Goal: Communication & Community: Answer question/provide support

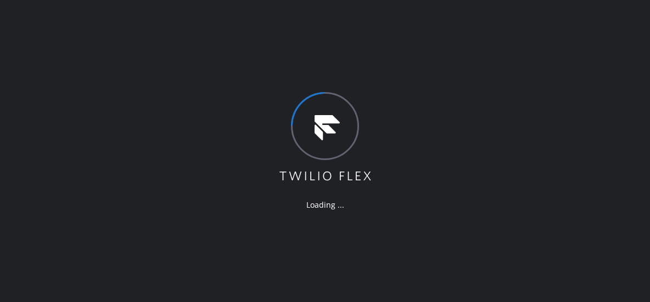
click at [473, 42] on div "Loading ..." at bounding box center [325, 151] width 650 height 302
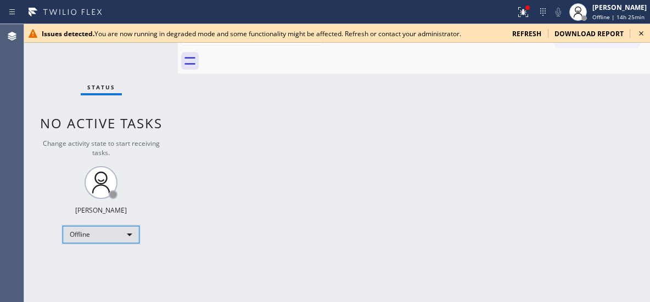
click at [123, 235] on div "Offline" at bounding box center [101, 235] width 77 height 18
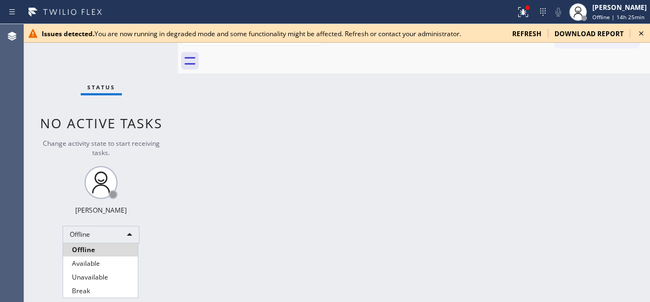
click at [86, 274] on li "Unavailable" at bounding box center [100, 277] width 75 height 13
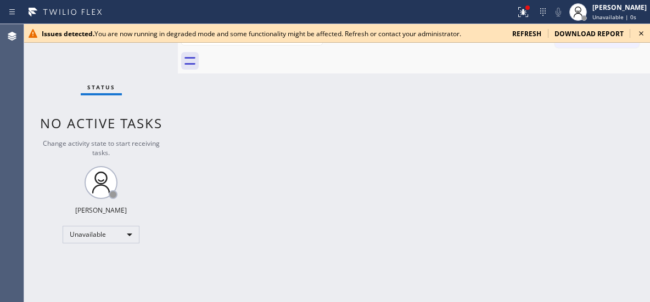
click at [639, 36] on icon at bounding box center [640, 33] width 13 height 13
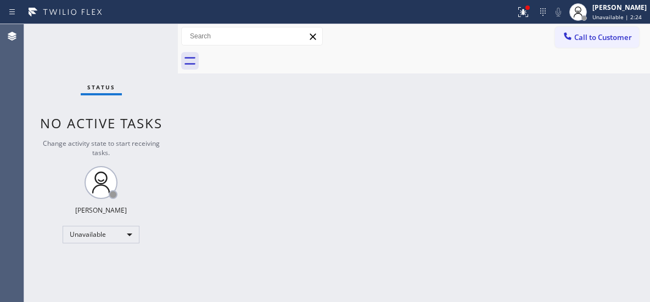
click at [416, 126] on div "Back to Dashboard Change Sender ID Customers Technicians Select a contact Outbo…" at bounding box center [414, 163] width 472 height 278
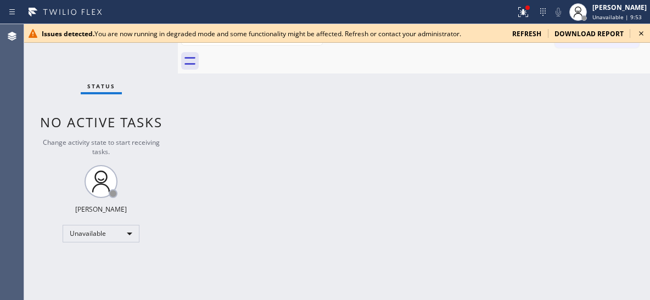
click at [639, 32] on icon at bounding box center [640, 33] width 13 height 13
drag, startPoint x: 639, startPoint y: 33, endPoint x: 591, endPoint y: 2, distance: 57.1
click at [640, 33] on icon at bounding box center [640, 33] width 13 height 13
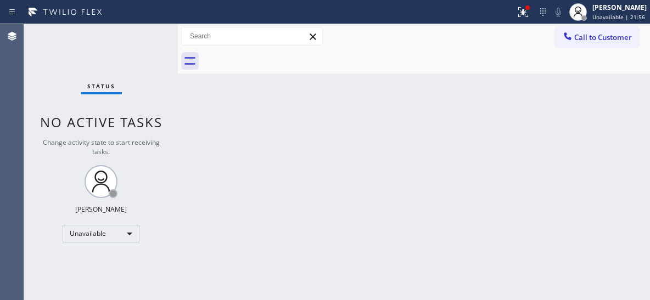
drag, startPoint x: 597, startPoint y: 44, endPoint x: 340, endPoint y: 84, distance: 260.9
click at [594, 43] on button "Call to Customer" at bounding box center [597, 37] width 84 height 21
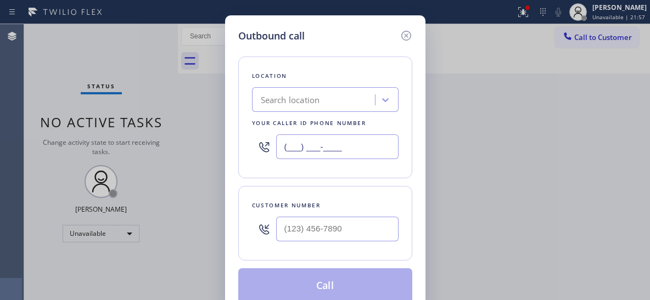
drag, startPoint x: 301, startPoint y: 142, endPoint x: 258, endPoint y: 117, distance: 49.1
click at [258, 134] on div "(___) ___-____" at bounding box center [325, 147] width 146 height 36
paste input "424) 379-4293"
type input "[PHONE_NUMBER]"
drag, startPoint x: 317, startPoint y: 236, endPoint x: 309, endPoint y: 234, distance: 7.5
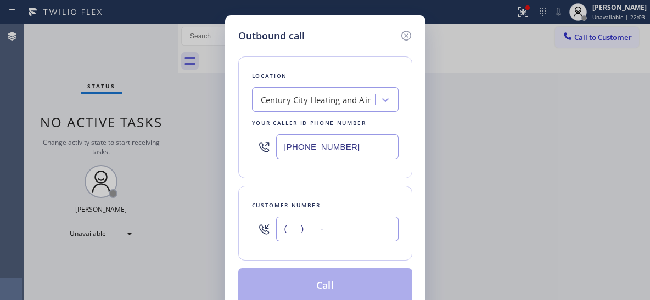
click at [314, 236] on input "(___) ___-____" at bounding box center [337, 229] width 122 height 25
paste input "310) 721-8342"
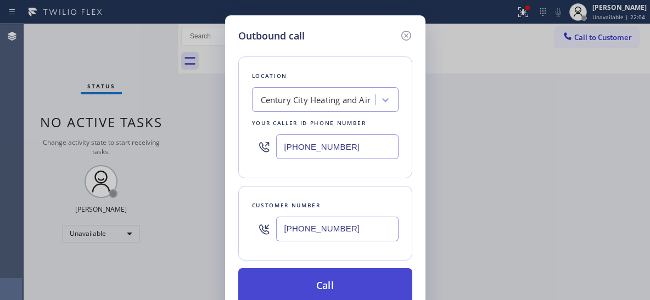
type input "[PHONE_NUMBER]"
click at [310, 279] on button "Call" at bounding box center [325, 285] width 174 height 35
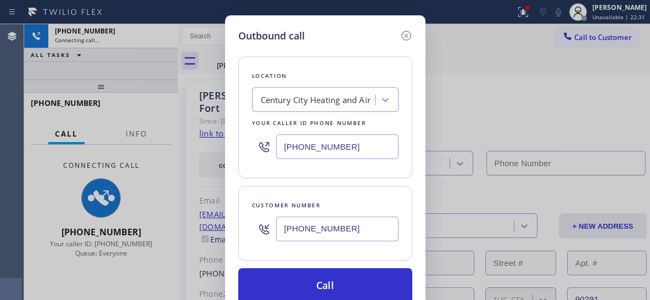
type input "[PHONE_NUMBER]"
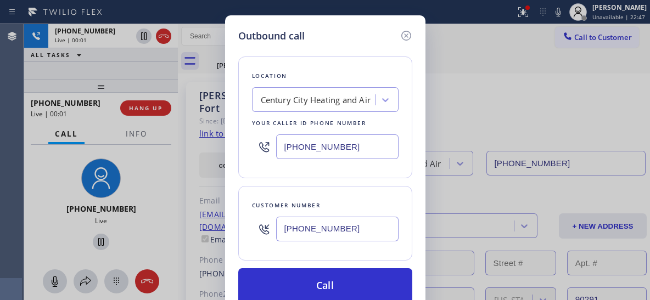
click at [139, 134] on div "Outbound call Location [GEOGRAPHIC_DATA] Heating and Air Your caller id phone n…" at bounding box center [325, 150] width 650 height 300
drag, startPoint x: 143, startPoint y: 129, endPoint x: 142, endPoint y: 137, distance: 7.7
click at [142, 136] on div "Outbound call Location [GEOGRAPHIC_DATA] Heating and Air Your caller id phone n…" at bounding box center [325, 150] width 650 height 300
click at [140, 140] on div "Outbound call Location [GEOGRAPHIC_DATA] Heating and Air Your caller id phone n…" at bounding box center [325, 150] width 650 height 300
click at [136, 134] on div "Outbound call Location [GEOGRAPHIC_DATA] Heating and Air Your caller id phone n…" at bounding box center [325, 150] width 650 height 300
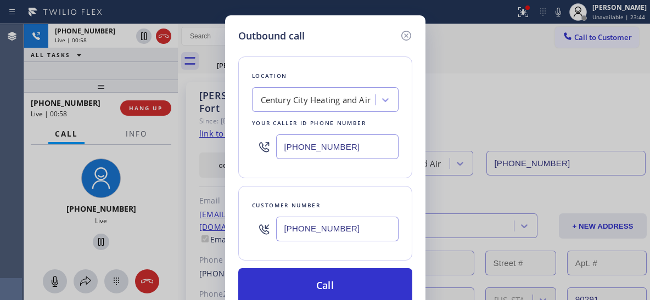
drag, startPoint x: 463, startPoint y: 76, endPoint x: 463, endPoint y: 65, distance: 10.4
click at [464, 75] on div "Outbound call Location [GEOGRAPHIC_DATA] Heating and Air Your caller id phone n…" at bounding box center [325, 150] width 650 height 300
click at [407, 33] on icon at bounding box center [405, 35] width 13 height 13
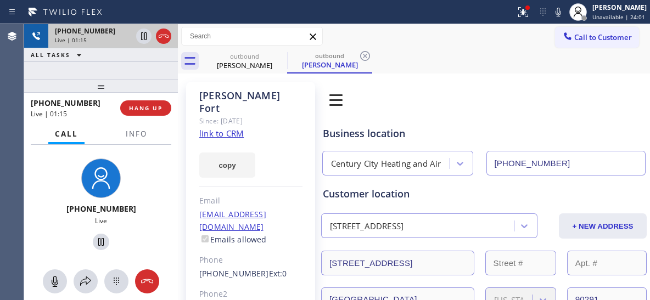
click at [163, 33] on icon at bounding box center [163, 36] width 13 height 13
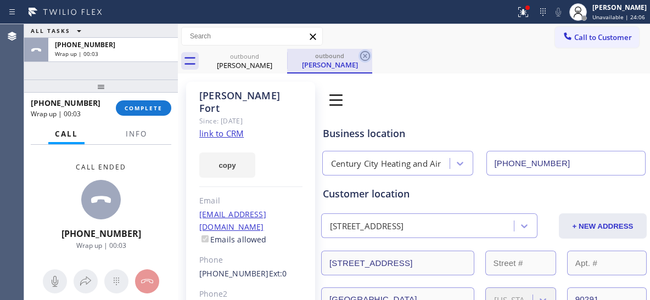
click at [362, 55] on icon at bounding box center [364, 55] width 13 height 13
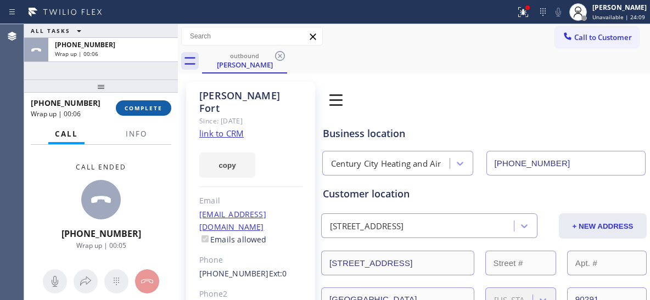
click at [145, 108] on span "COMPLETE" at bounding box center [144, 108] width 38 height 8
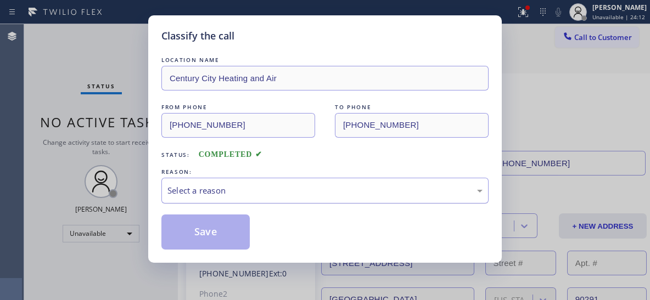
click at [257, 197] on div "Select a reason" at bounding box center [324, 191] width 327 height 26
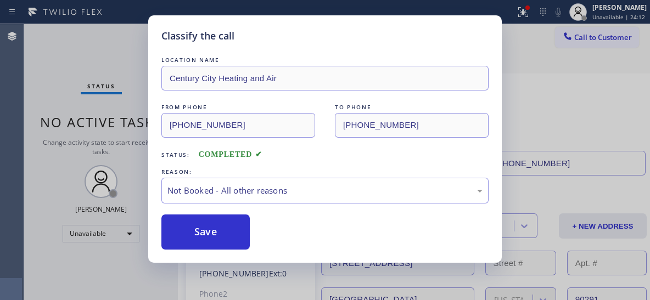
drag, startPoint x: 204, startPoint y: 234, endPoint x: 369, endPoint y: 91, distance: 218.2
click at [207, 232] on button "Save" at bounding box center [205, 232] width 88 height 35
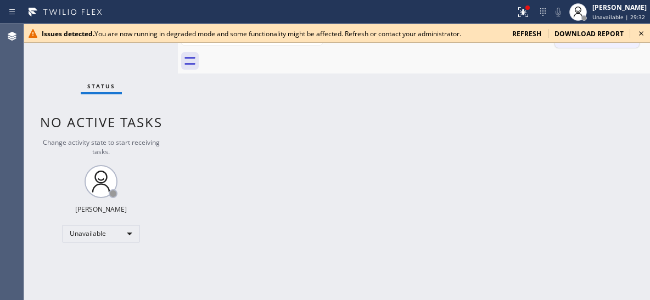
click at [637, 33] on icon at bounding box center [640, 33] width 13 height 13
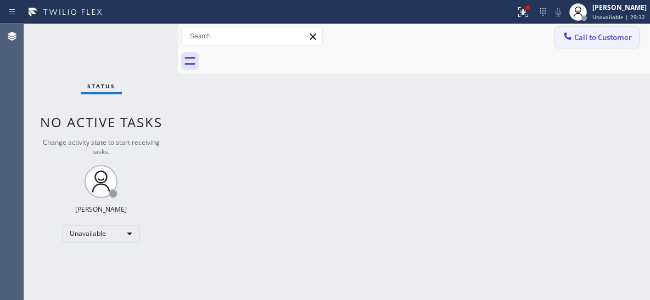
click at [611, 36] on span "Call to Customer" at bounding box center [603, 37] width 58 height 10
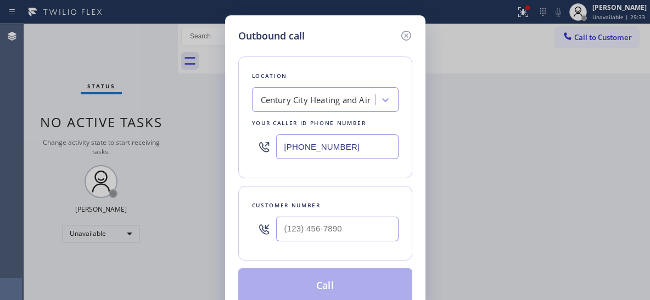
drag, startPoint x: 290, startPoint y: 141, endPoint x: 221, endPoint y: 96, distance: 82.5
click at [233, 116] on div "Outbound call Location [GEOGRAPHIC_DATA] Heating and Air Your caller id phone n…" at bounding box center [325, 165] width 200 height 301
paste input "818) 423-4024"
type input "[PHONE_NUMBER]"
drag, startPoint x: 337, startPoint y: 237, endPoint x: 327, endPoint y: 229, distance: 12.5
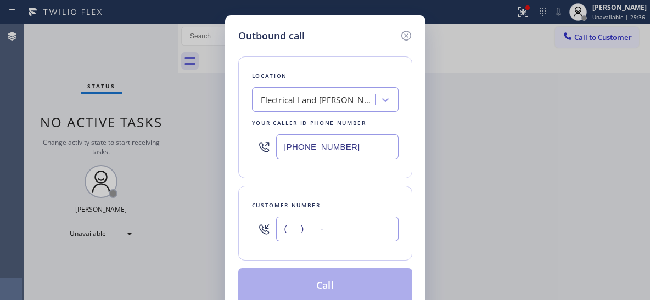
click at [336, 238] on input "(___) ___-____" at bounding box center [337, 229] width 122 height 25
paste input "954) 873-5714"
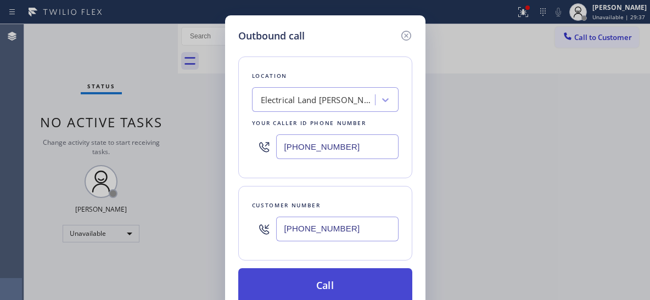
type input "[PHONE_NUMBER]"
click at [325, 280] on button "Call" at bounding box center [325, 285] width 174 height 35
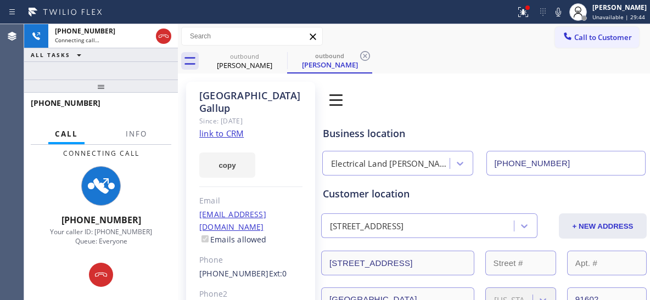
type input "[PHONE_NUMBER]"
click at [139, 138] on span "Info" at bounding box center [136, 134] width 21 height 10
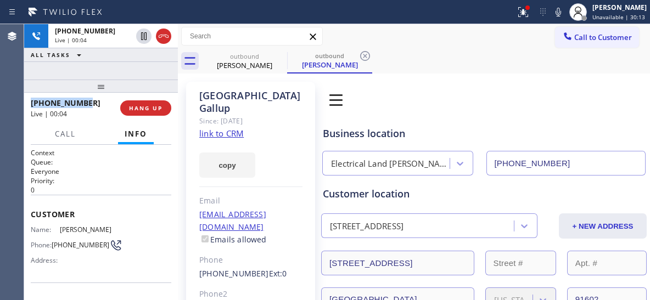
drag, startPoint x: 69, startPoint y: 101, endPoint x: 26, endPoint y: 97, distance: 43.0
click at [26, 97] on div "[PHONE_NUMBER] Live | 00:04 HANG UP" at bounding box center [101, 108] width 154 height 31
click at [416, 65] on div "outbound [PERSON_NAME] outbound Madison Gallup" at bounding box center [426, 61] width 448 height 25
click at [472, 91] on div "Book Appointment Addresses Leads Membership" at bounding box center [434, 99] width 229 height 31
drag, startPoint x: 144, startPoint y: 111, endPoint x: 109, endPoint y: 83, distance: 44.5
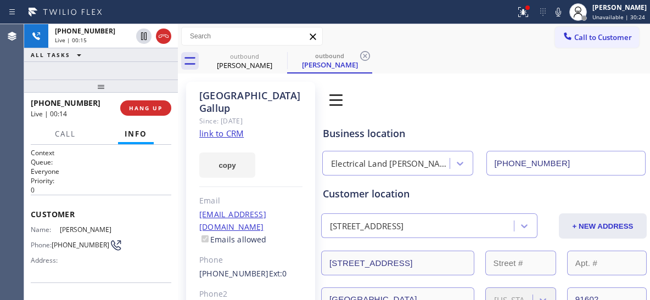
click at [143, 110] on span "HANG UP" at bounding box center [145, 108] width 33 height 8
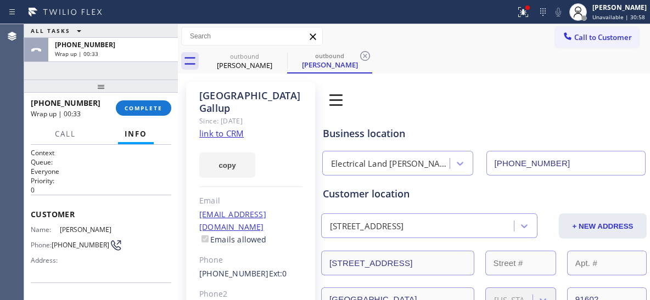
click at [480, 98] on div "Book Appointment Addresses Leads Membership" at bounding box center [434, 99] width 229 height 31
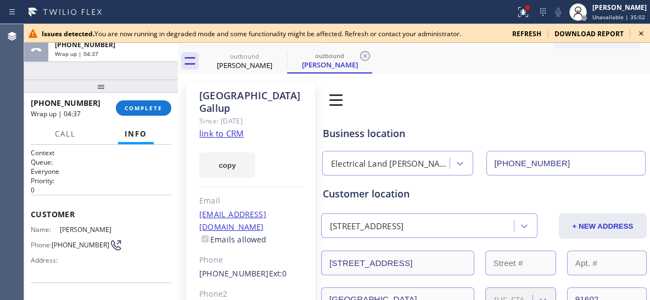
drag, startPoint x: 134, startPoint y: 103, endPoint x: 172, endPoint y: 101, distance: 38.5
click at [136, 103] on button "COMPLETE" at bounding box center [143, 107] width 55 height 15
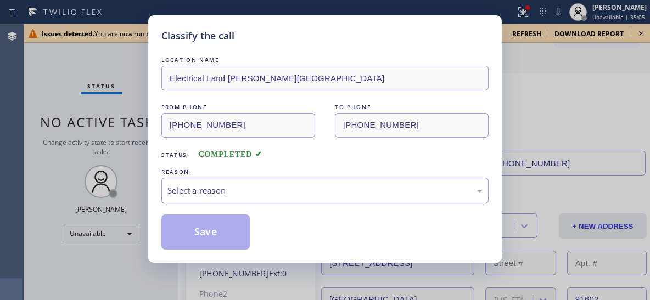
drag, startPoint x: 314, startPoint y: 187, endPoint x: 307, endPoint y: 190, distance: 8.2
click at [313, 188] on div "Select a reason" at bounding box center [324, 190] width 315 height 13
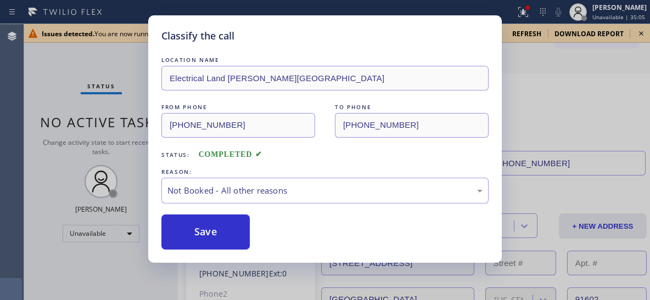
click at [223, 235] on button "Save" at bounding box center [205, 232] width 88 height 35
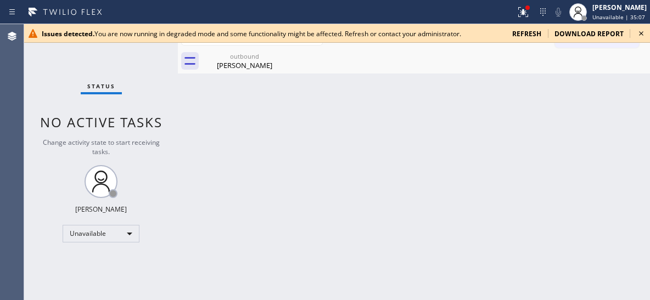
click at [639, 34] on icon at bounding box center [640, 33] width 13 height 13
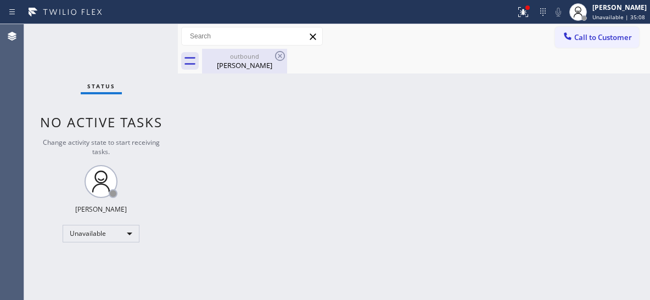
click at [256, 63] on div "[PERSON_NAME]" at bounding box center [244, 65] width 83 height 10
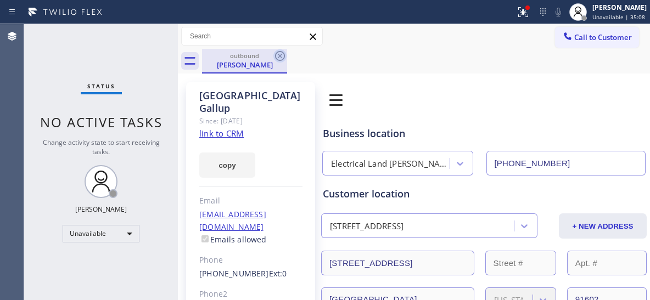
click at [283, 53] on icon at bounding box center [280, 56] width 10 height 10
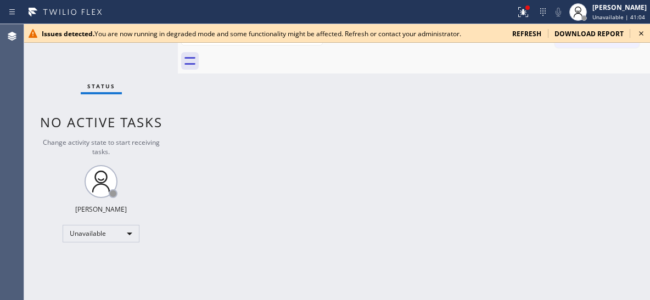
drag, startPoint x: 639, startPoint y: 33, endPoint x: 636, endPoint y: 24, distance: 9.9
click at [639, 32] on icon at bounding box center [640, 33] width 13 height 13
click at [644, 33] on icon at bounding box center [640, 33] width 13 height 13
